Goal: Check status

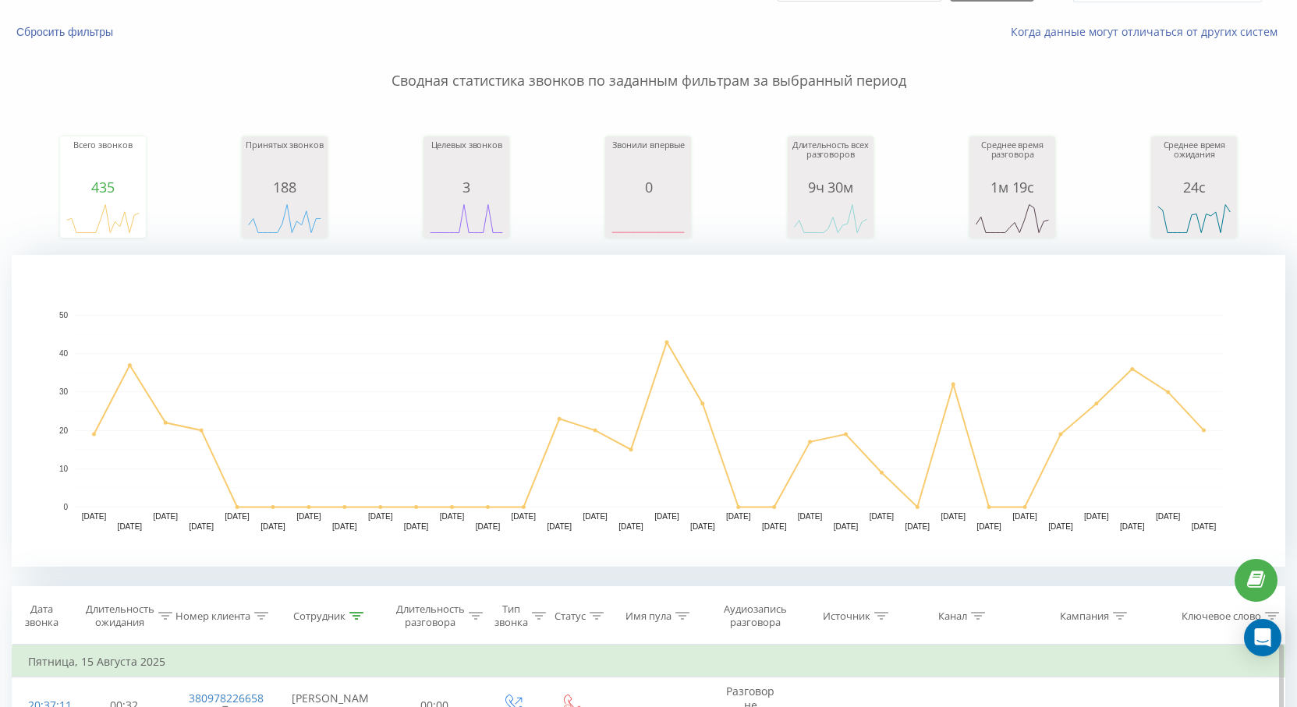
scroll to position [468, 0]
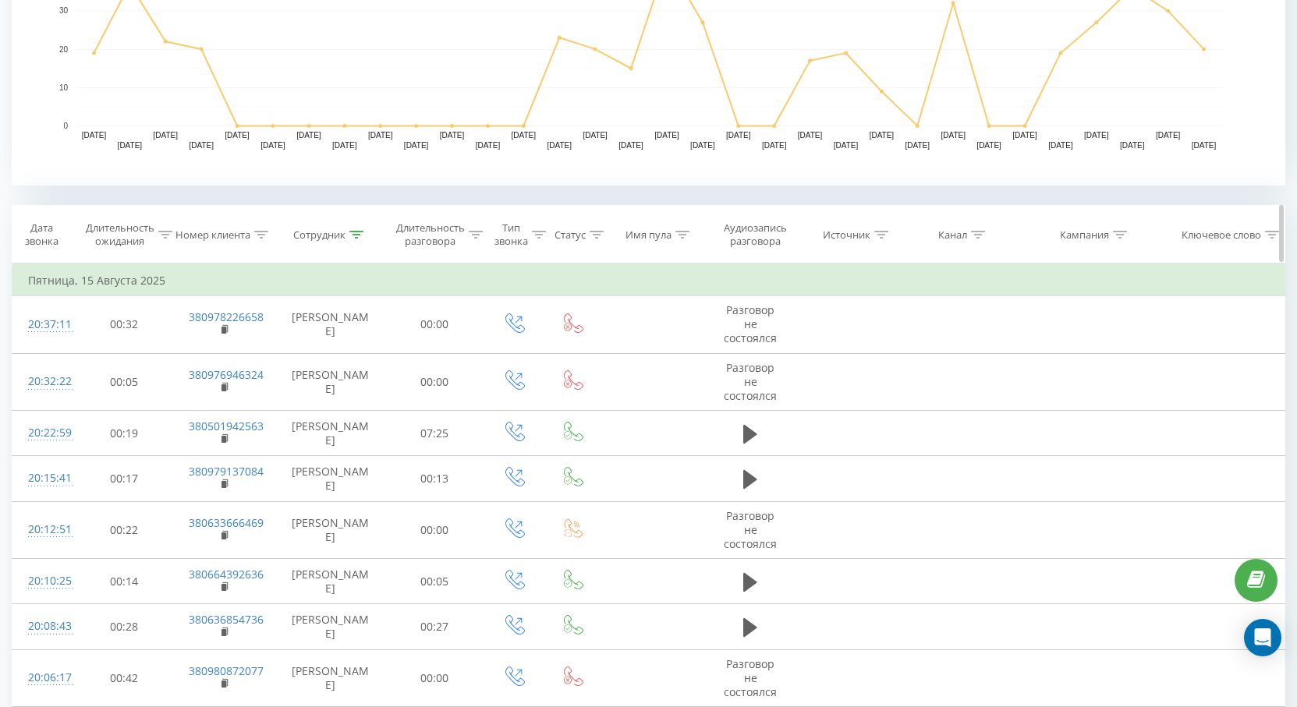
click at [355, 237] on icon at bounding box center [356, 235] width 14 height 8
click at [355, 236] on icon at bounding box center [356, 235] width 14 height 8
click at [355, 237] on icon at bounding box center [356, 235] width 14 height 8
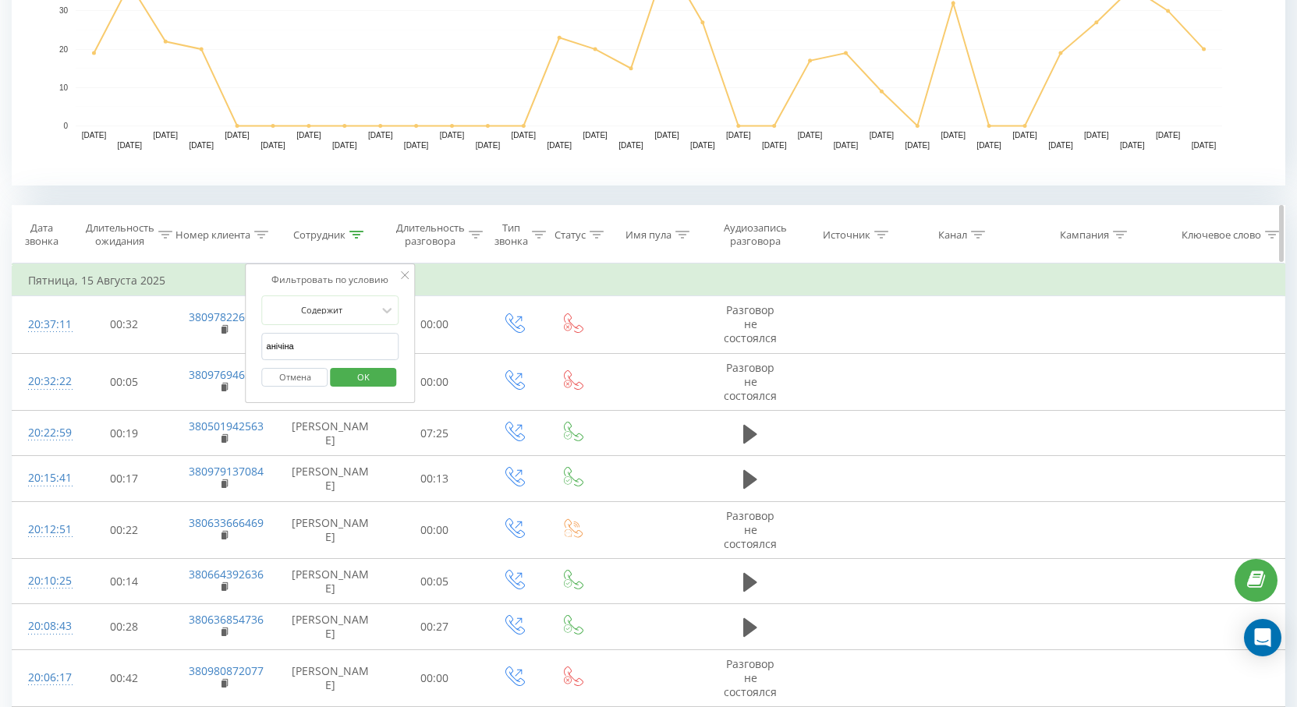
click at [355, 237] on icon at bounding box center [356, 235] width 14 height 8
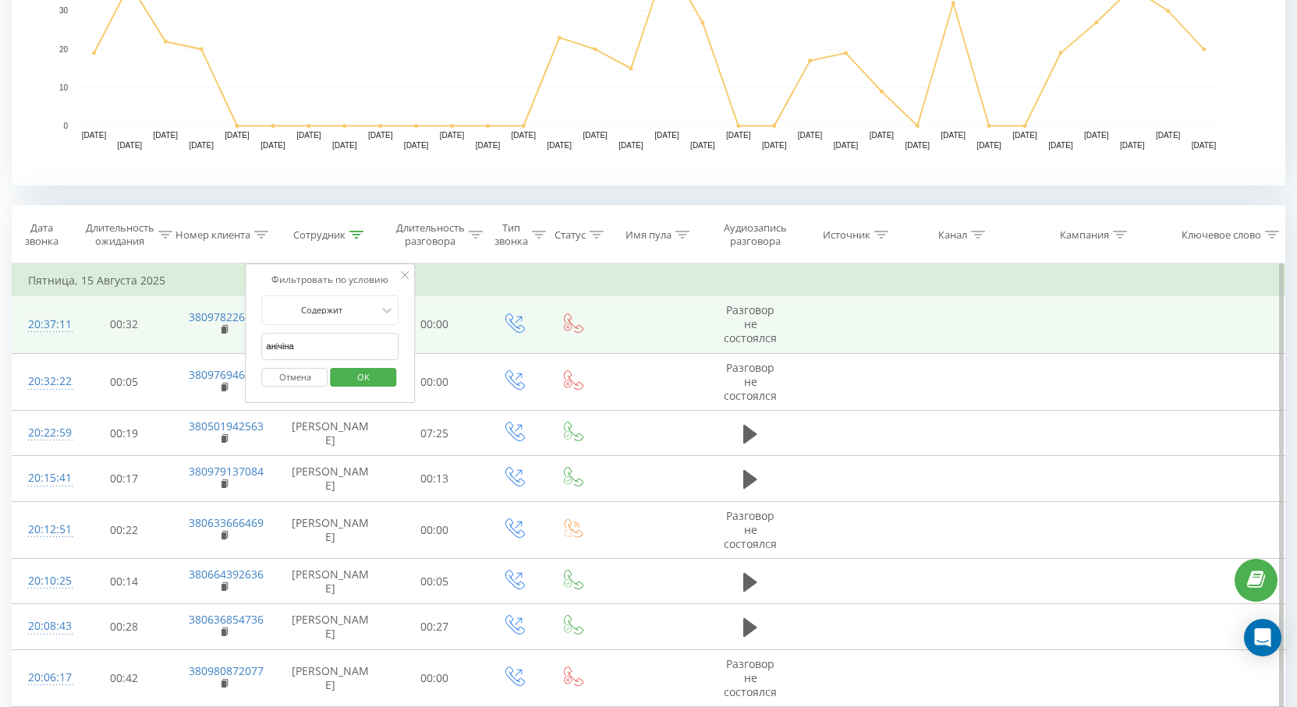
drag, startPoint x: 345, startPoint y: 349, endPoint x: 122, endPoint y: 333, distance: 223.5
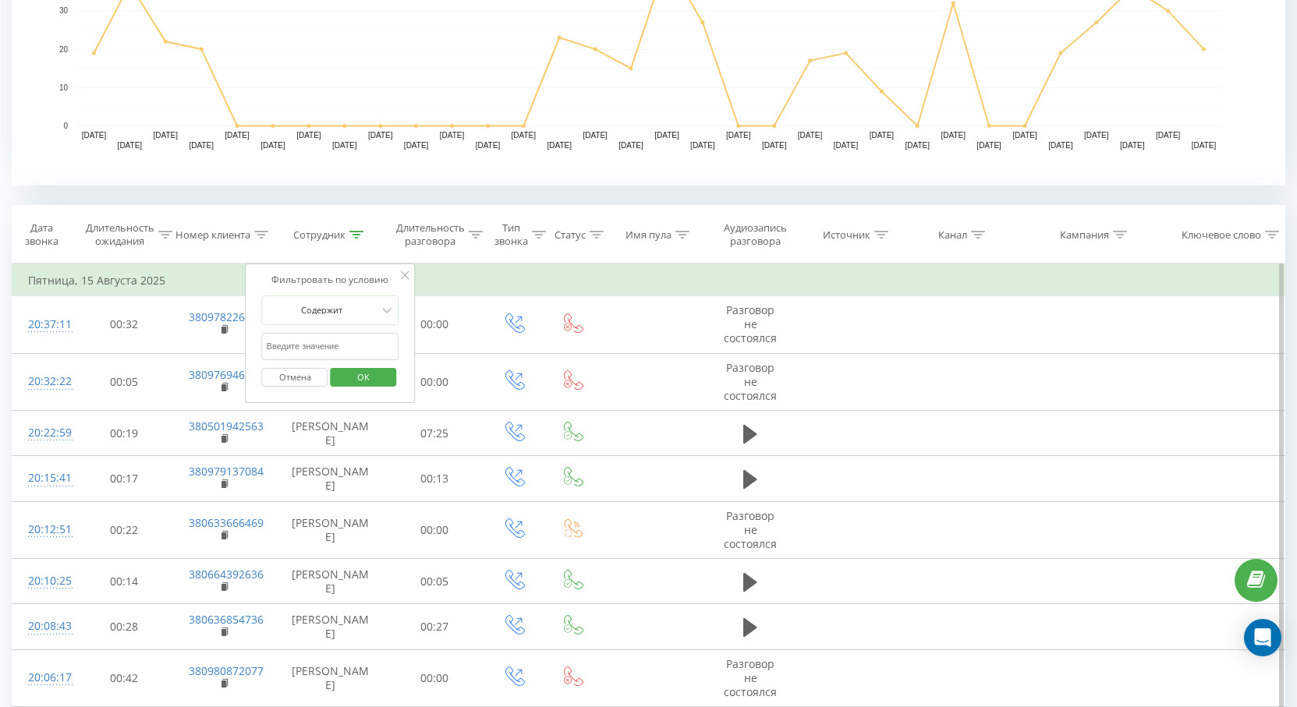
click at [345, 356] on input "text" at bounding box center [330, 346] width 137 height 27
click at [405, 278] on icon at bounding box center [405, 275] width 8 height 8
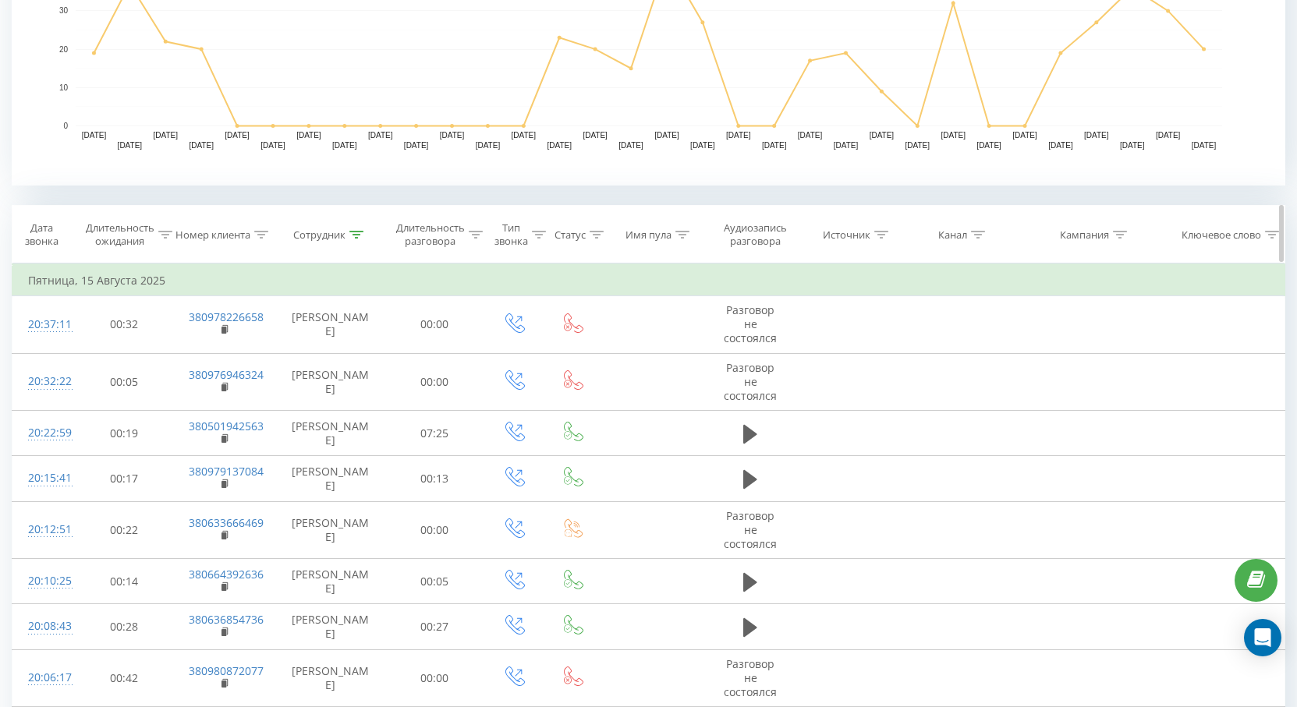
click at [357, 233] on icon at bounding box center [356, 235] width 14 height 8
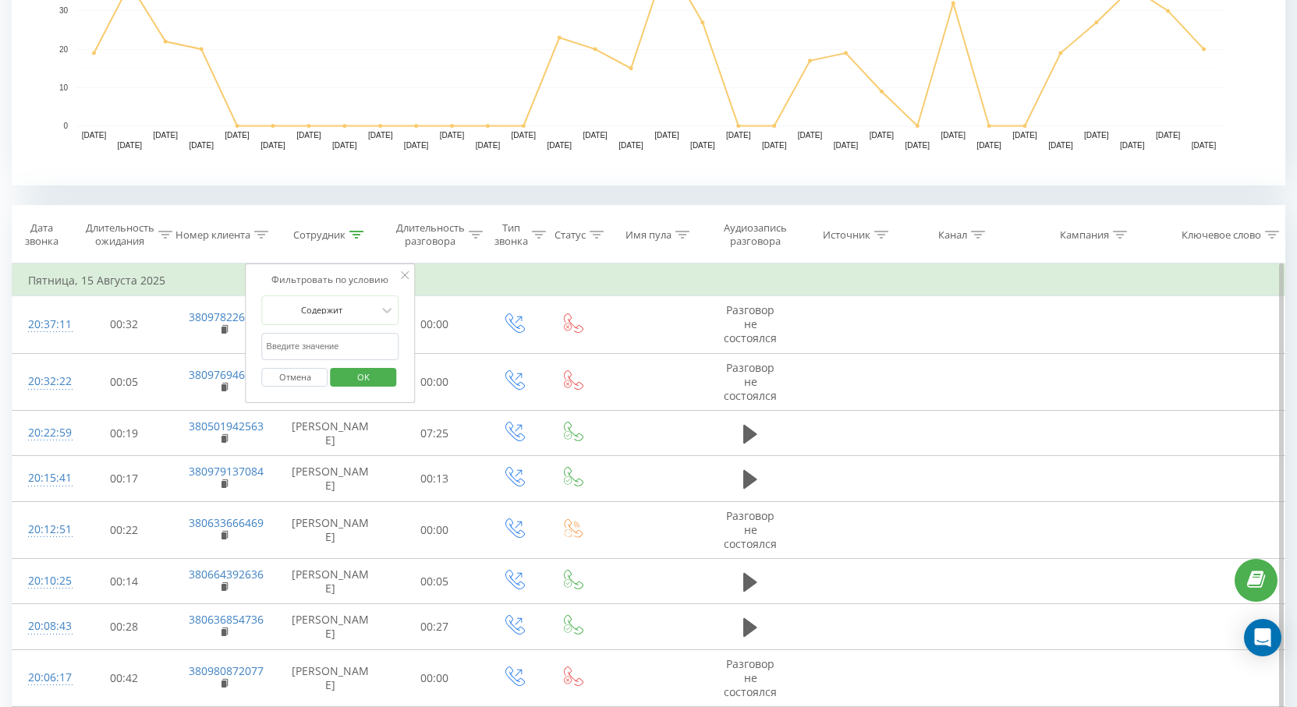
click at [352, 344] on input "text" at bounding box center [330, 346] width 137 height 27
type input "скачко"
click at [367, 377] on span "OK" at bounding box center [364, 377] width 44 height 24
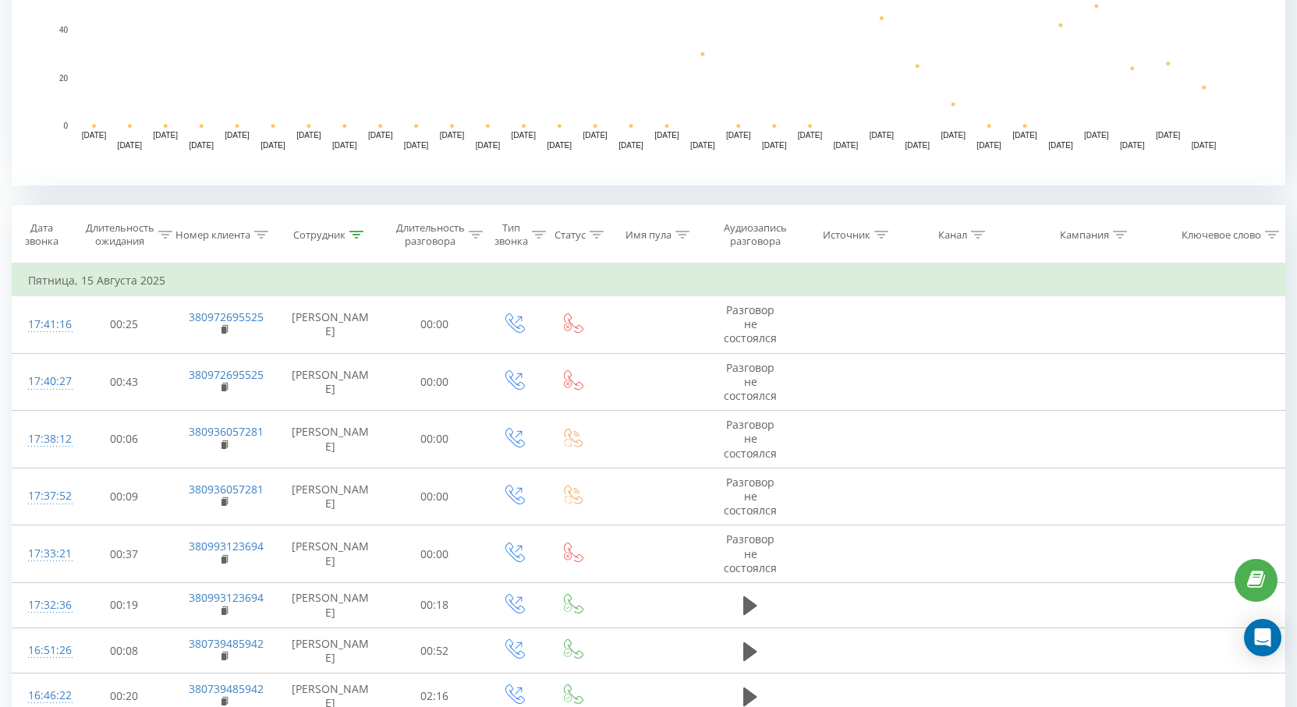
scroll to position [686, 0]
